Goal: Check status

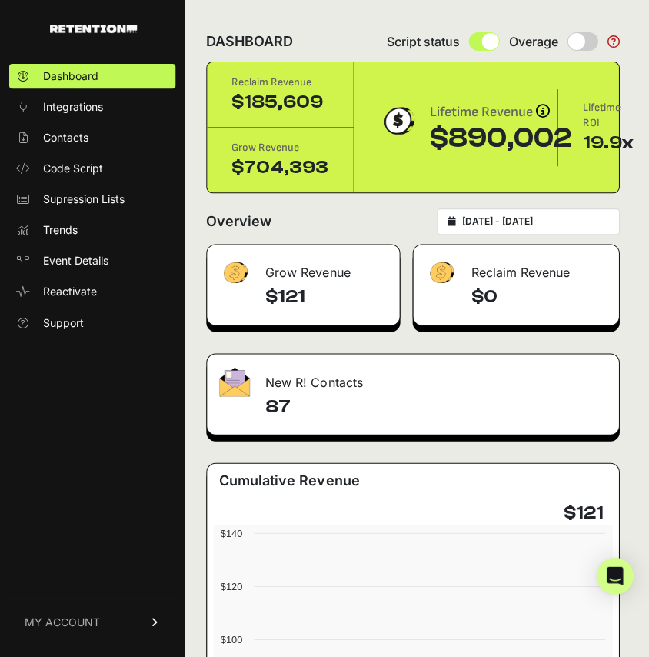
scroll to position [177, 0]
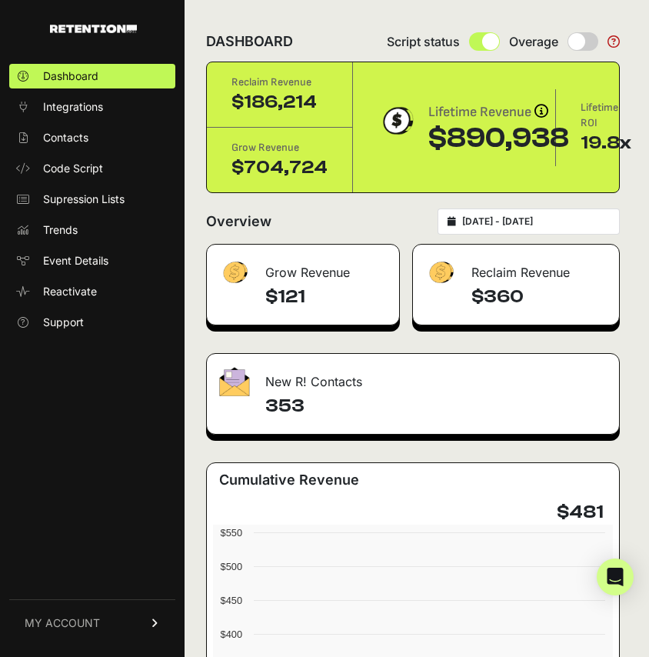
type input "2025-09-09"
click at [530, 221] on input "2025-09-09 - 2025-09-09" at bounding box center [536, 221] width 148 height 12
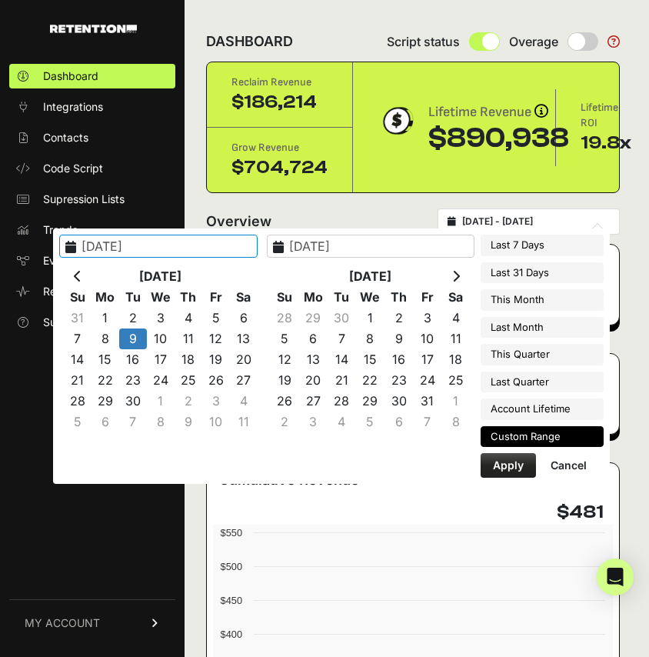
type input "2025-09-05"
type input "[DATE]"
type input "2025-09-09"
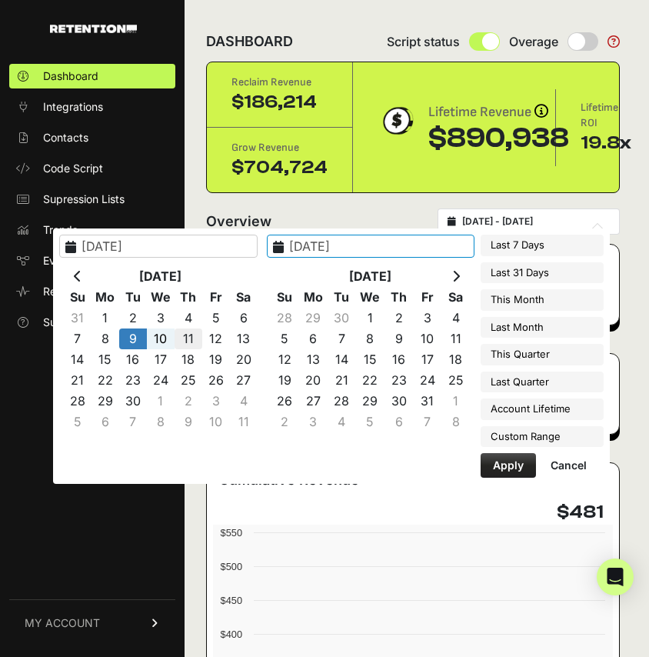
type input "[DATE]"
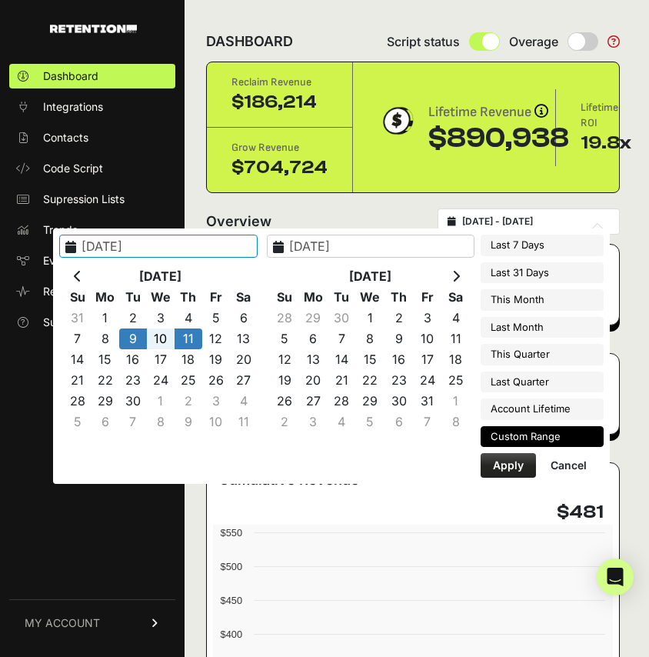
type input "2025-09-09"
click at [507, 467] on button "Apply" at bounding box center [508, 465] width 55 height 25
type input "[DATE] - [DATE]"
